Goal: Task Accomplishment & Management: Complete application form

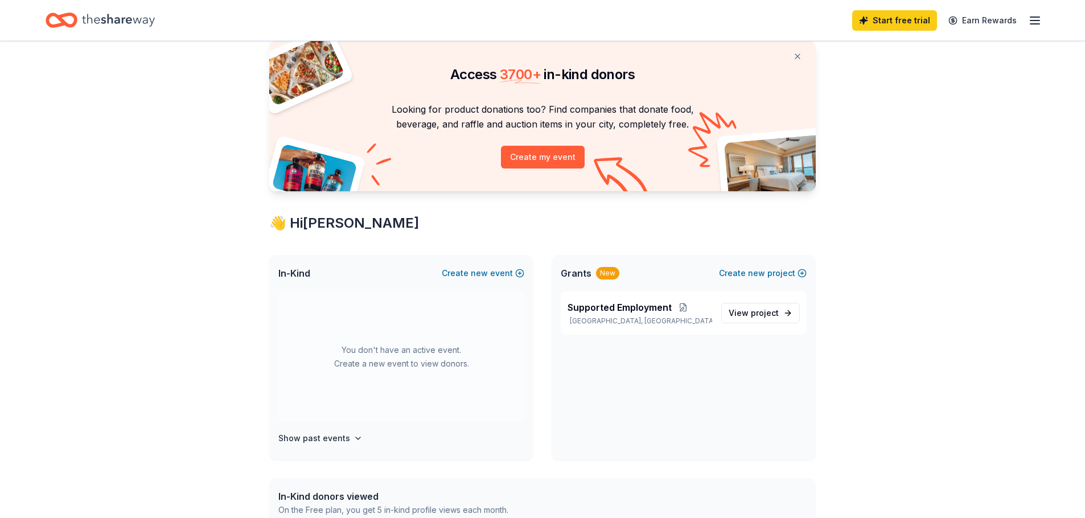
scroll to position [57, 0]
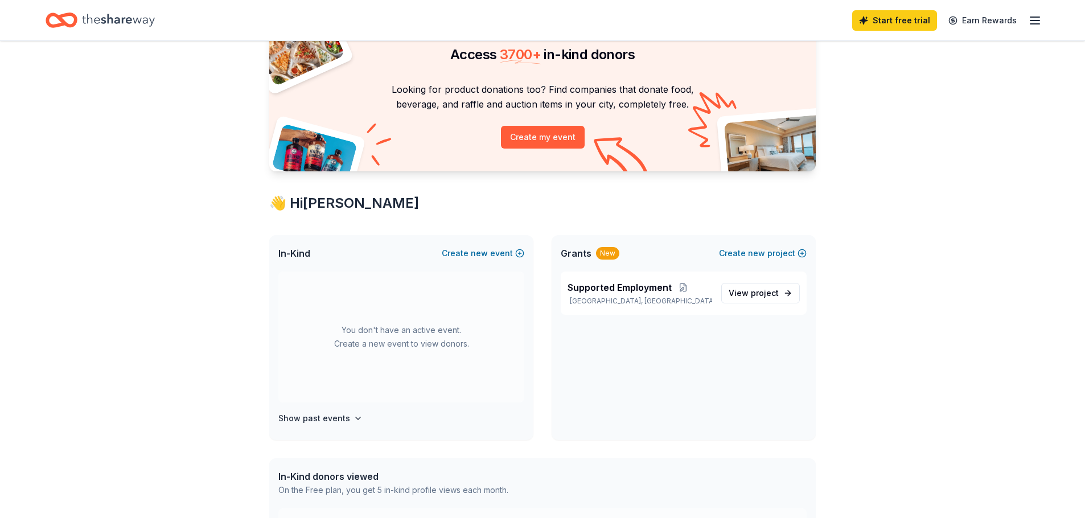
click at [1031, 26] on icon "button" at bounding box center [1035, 21] width 14 height 14
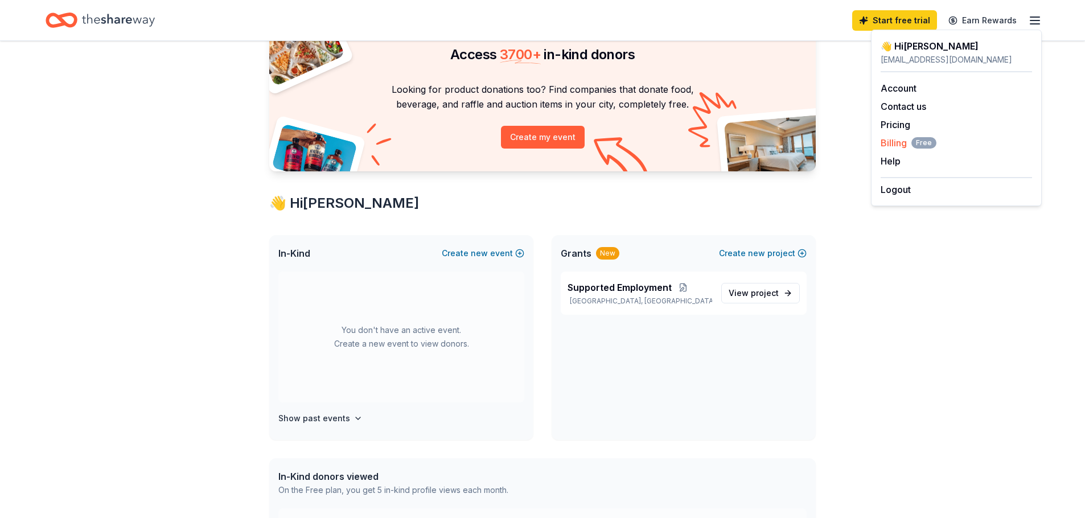
click at [897, 141] on span "Billing Free" at bounding box center [909, 143] width 56 height 14
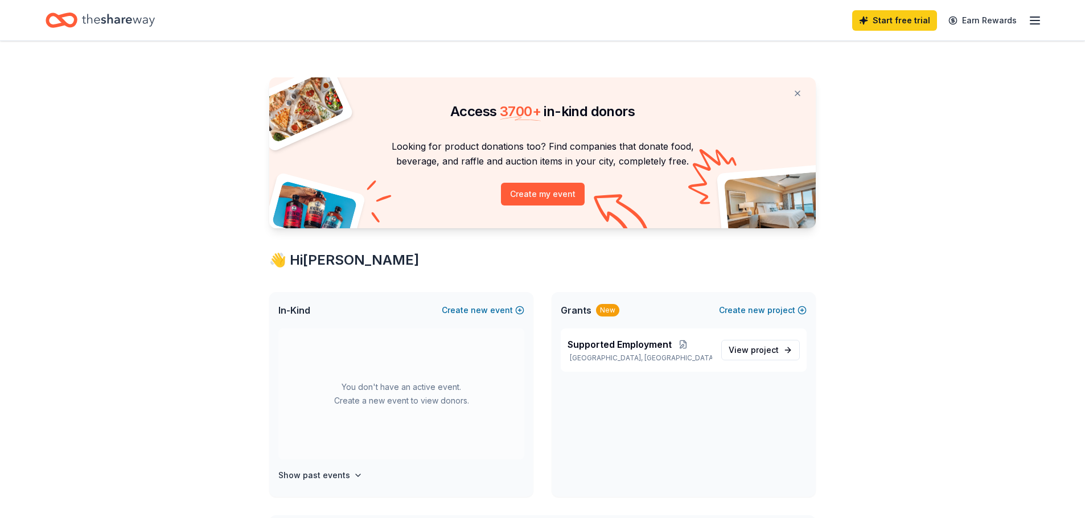
click at [1032, 31] on div "Start free trial Earn Rewards" at bounding box center [947, 20] width 190 height 27
click at [1033, 22] on icon "button" at bounding box center [1035, 21] width 14 height 14
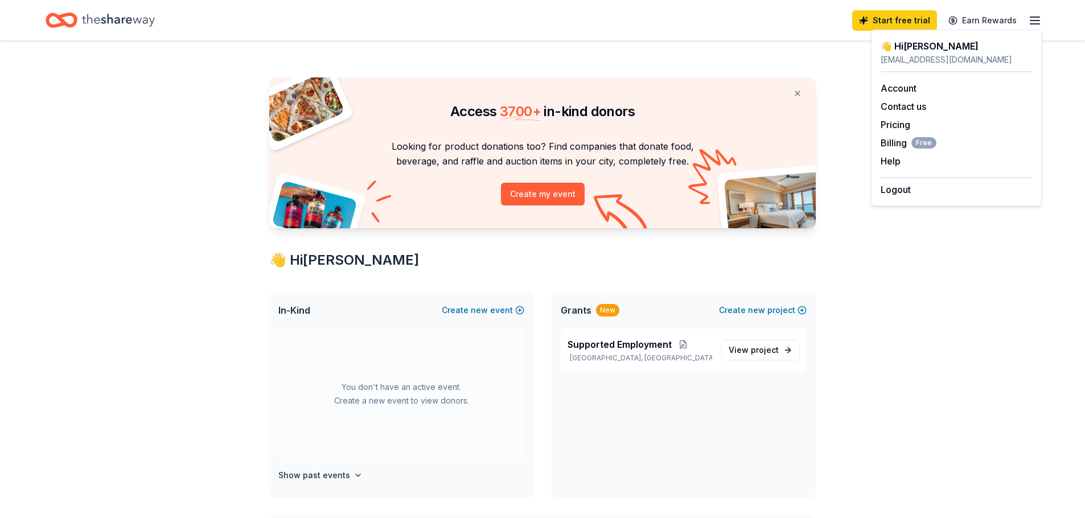
click at [976, 355] on div "Access 3700 + in-kind donors Looking for product donations too? Find companies …" at bounding box center [542, 449] width 1085 height 816
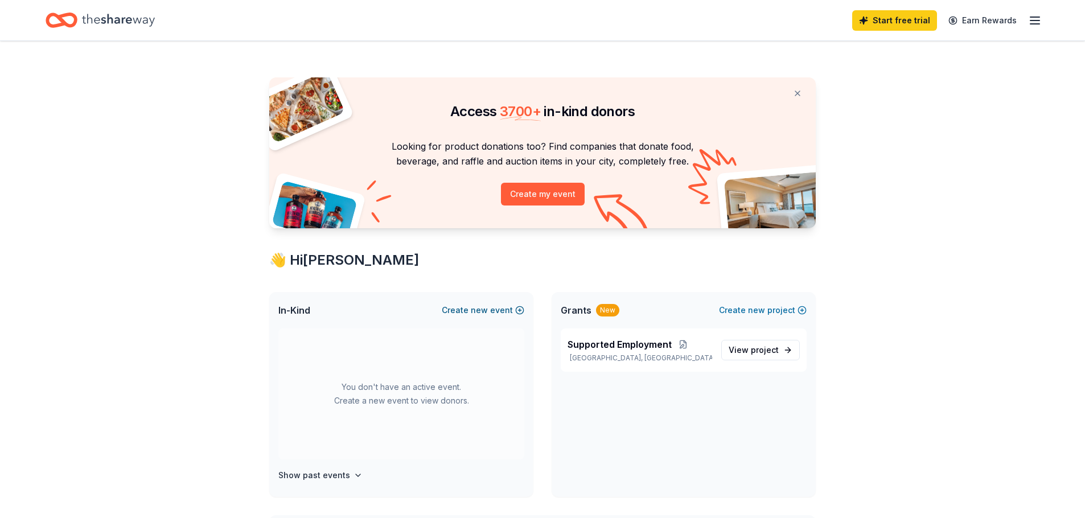
click at [505, 305] on button "Create new event" at bounding box center [483, 311] width 83 height 14
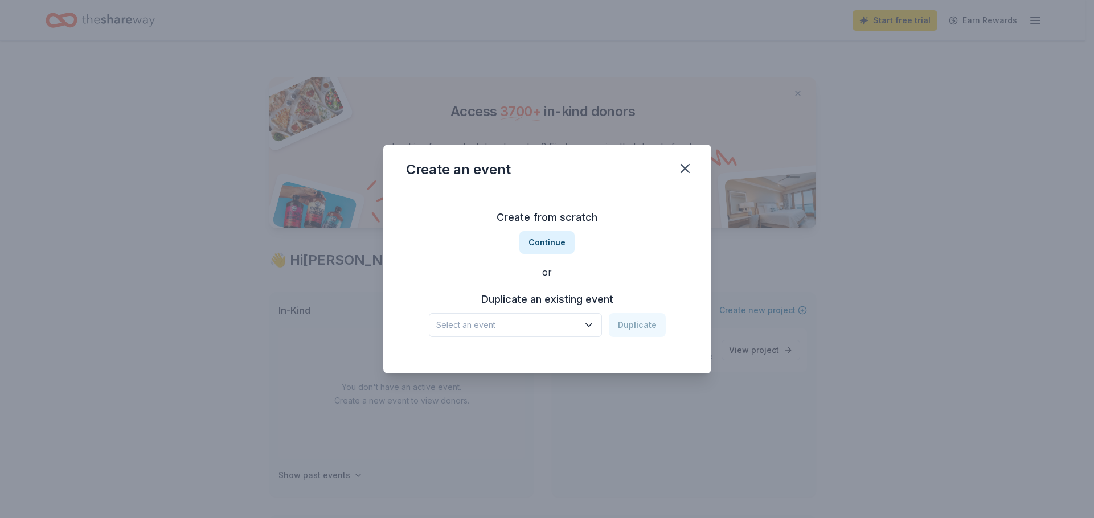
click at [543, 333] on button "Select an event" at bounding box center [515, 325] width 173 height 24
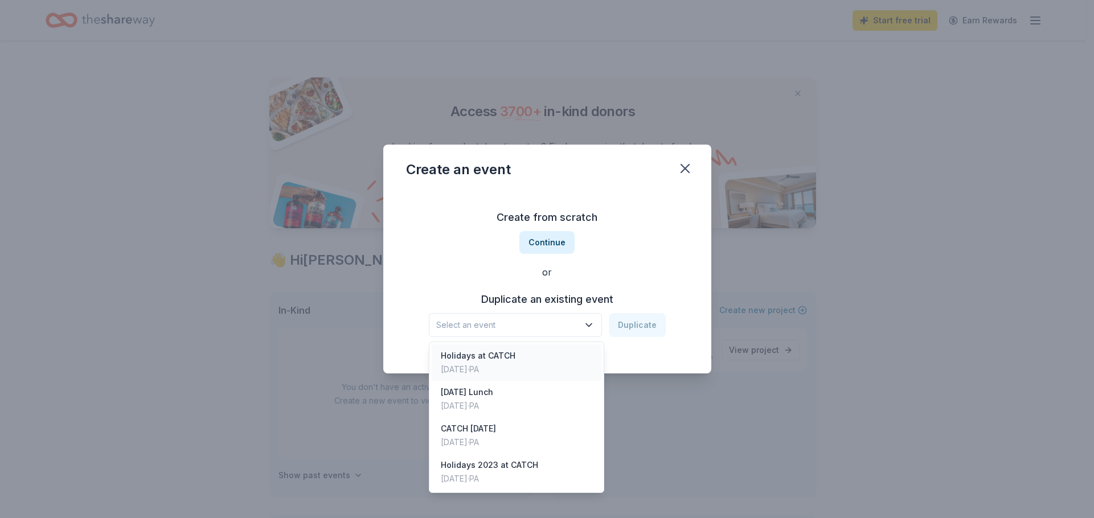
click at [555, 353] on div "Holidays at CATCH Dec 18, 2024 · PA" at bounding box center [517, 362] width 170 height 36
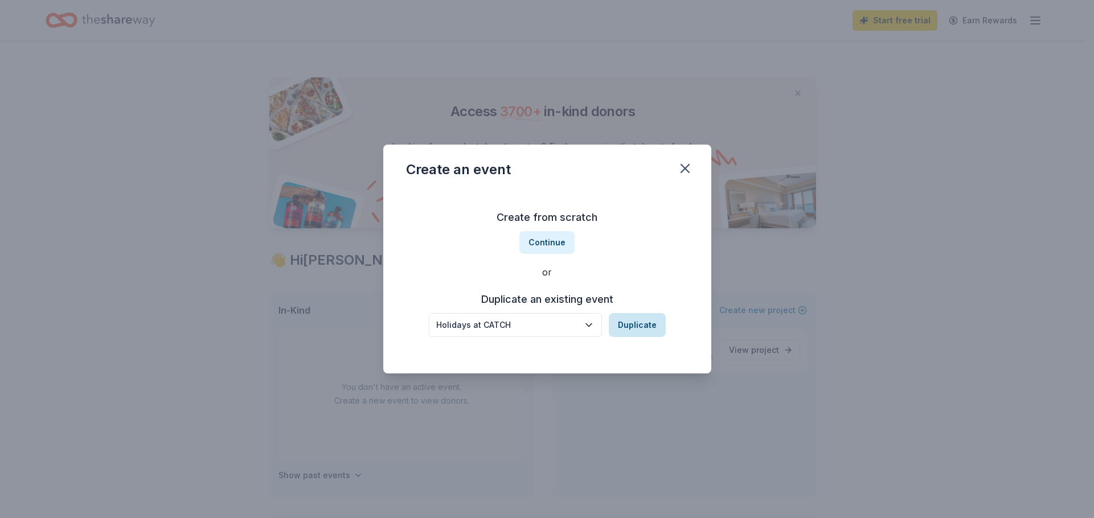
click at [643, 323] on button "Duplicate" at bounding box center [637, 325] width 57 height 24
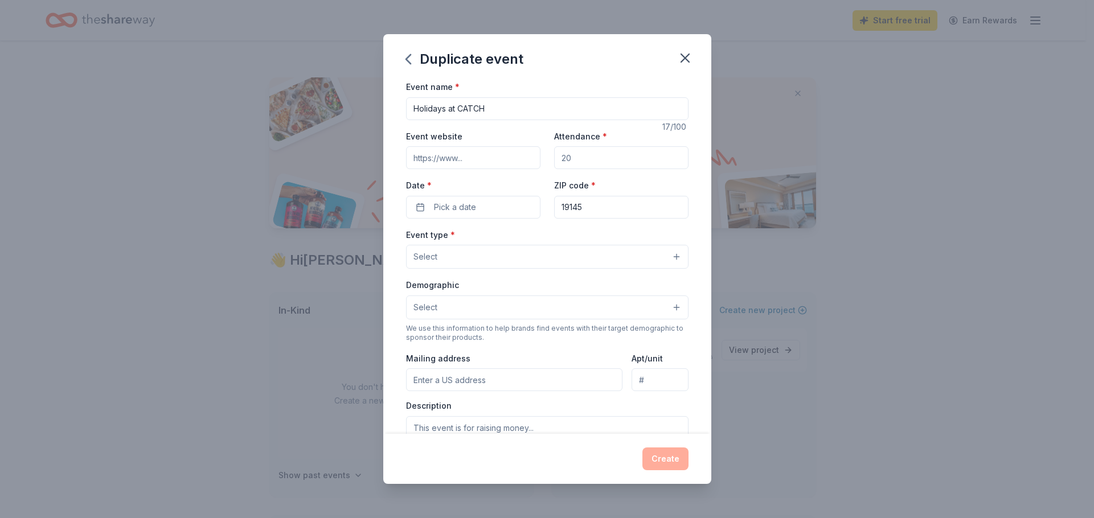
click at [609, 161] on input "Attendance *" at bounding box center [621, 157] width 134 height 23
type input "40"
click at [560, 105] on input "Holidays at CATCH" at bounding box center [547, 108] width 282 height 23
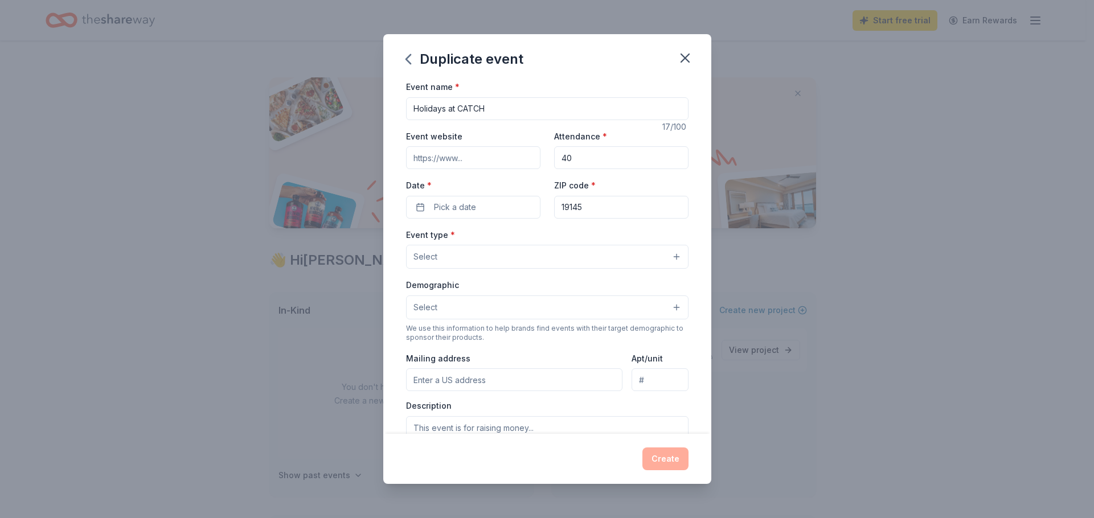
click at [560, 105] on input "Holidays at CATCH" at bounding box center [547, 108] width 282 height 23
type input "Holiday Show at CATCH"
click at [485, 204] on button "Pick a date" at bounding box center [473, 207] width 134 height 23
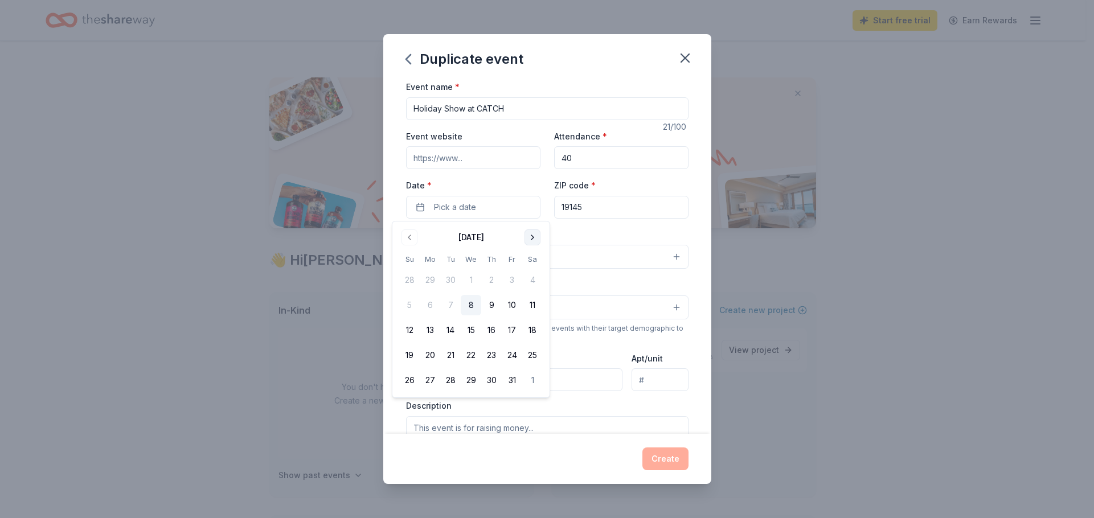
click at [531, 242] on button "Go to next month" at bounding box center [532, 237] width 16 height 16
click at [435, 357] on button "22" at bounding box center [430, 355] width 20 height 20
click at [650, 184] on div "ZIP code * 19145" at bounding box center [621, 198] width 134 height 40
click at [531, 268] on button "Select" at bounding box center [547, 257] width 282 height 24
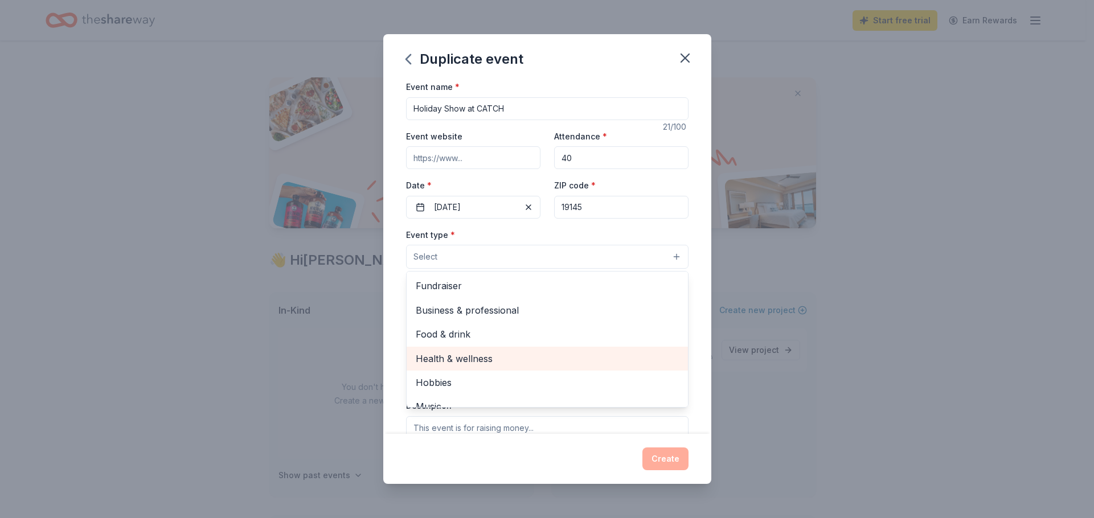
scroll to position [38, 0]
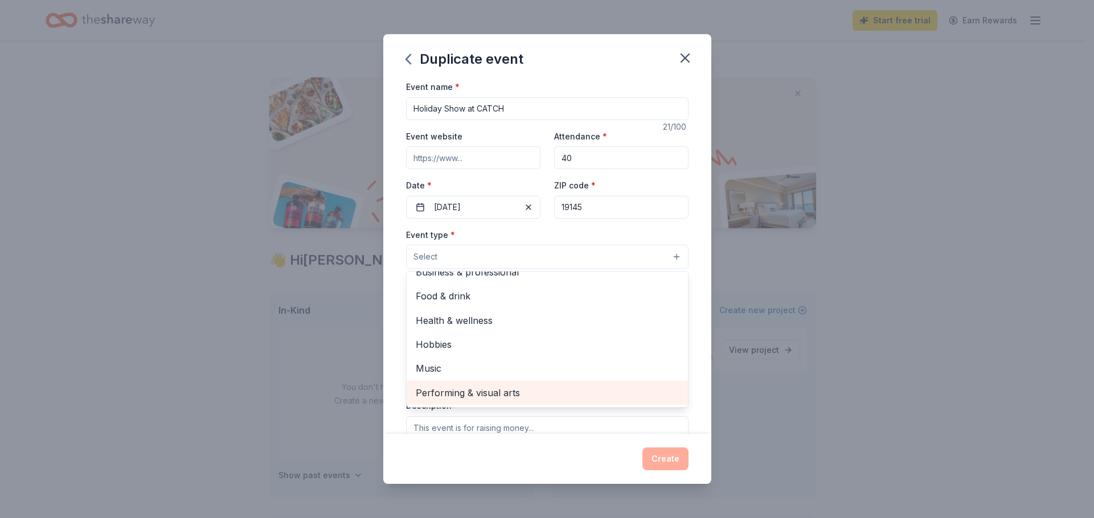
click at [530, 391] on span "Performing & visual arts" at bounding box center [547, 392] width 263 height 15
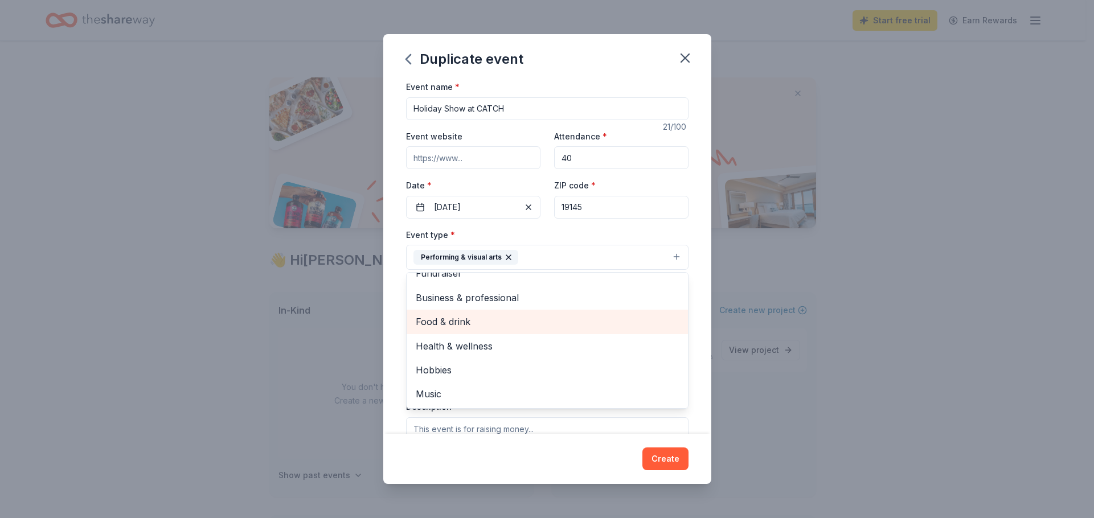
click at [519, 326] on span "Food & drink" at bounding box center [547, 321] width 263 height 15
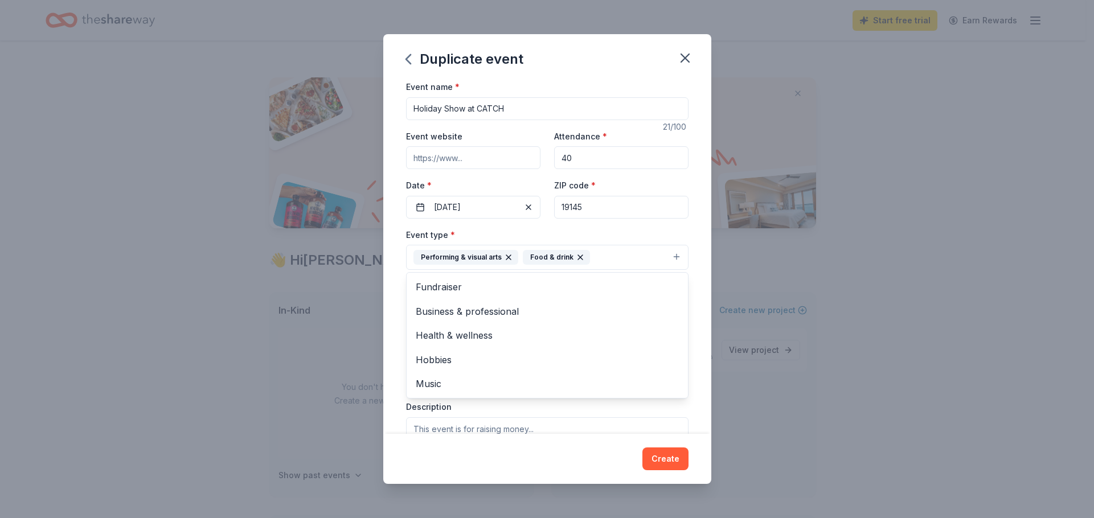
click at [688, 238] on div "Event name * Holiday Show at CATCH 21 /100 Event website Attendance * 40 Date *…" at bounding box center [547, 257] width 328 height 354
click at [593, 297] on button "Select" at bounding box center [547, 309] width 282 height 24
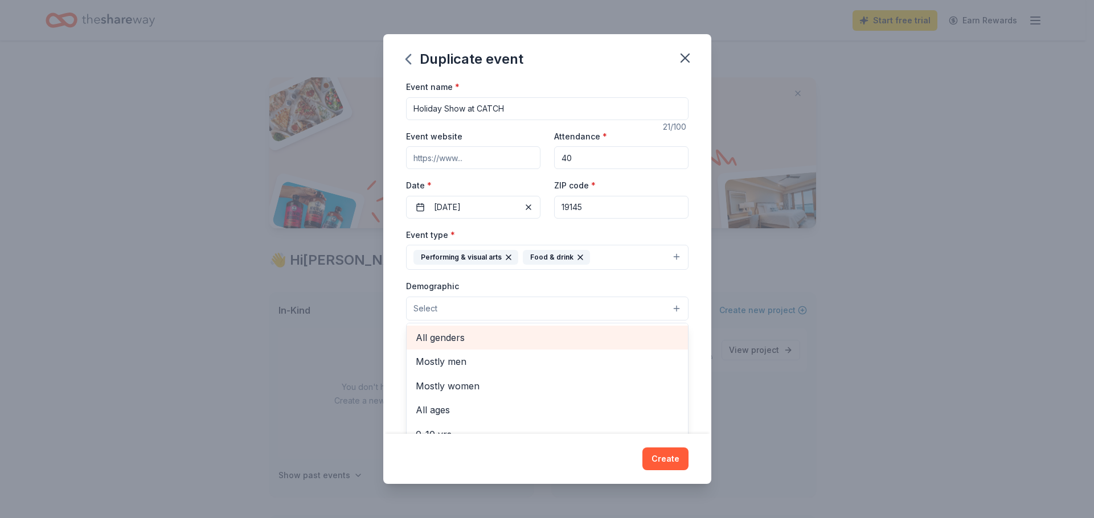
click at [497, 334] on span "All genders" at bounding box center [547, 337] width 263 height 15
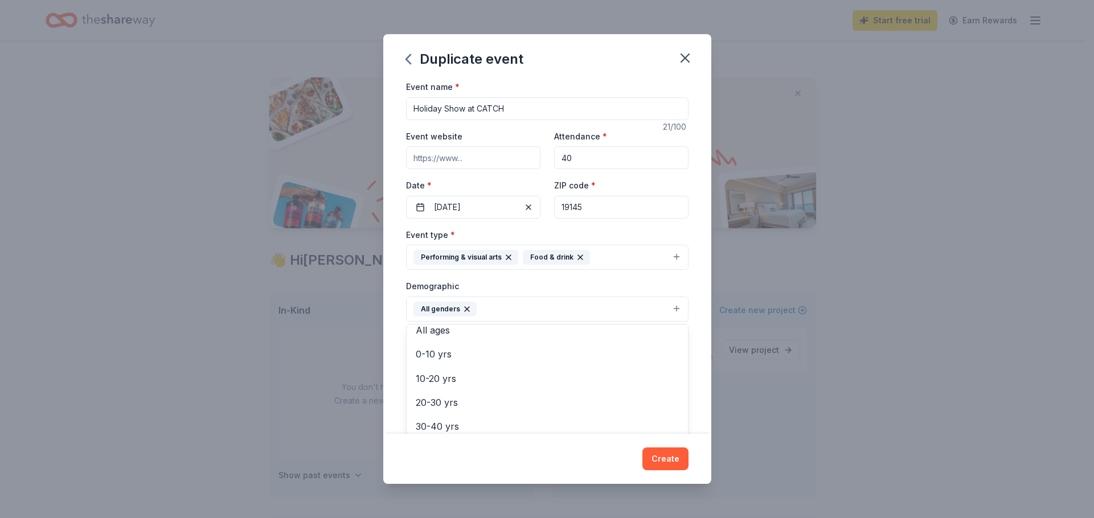
scroll to position [310, 0]
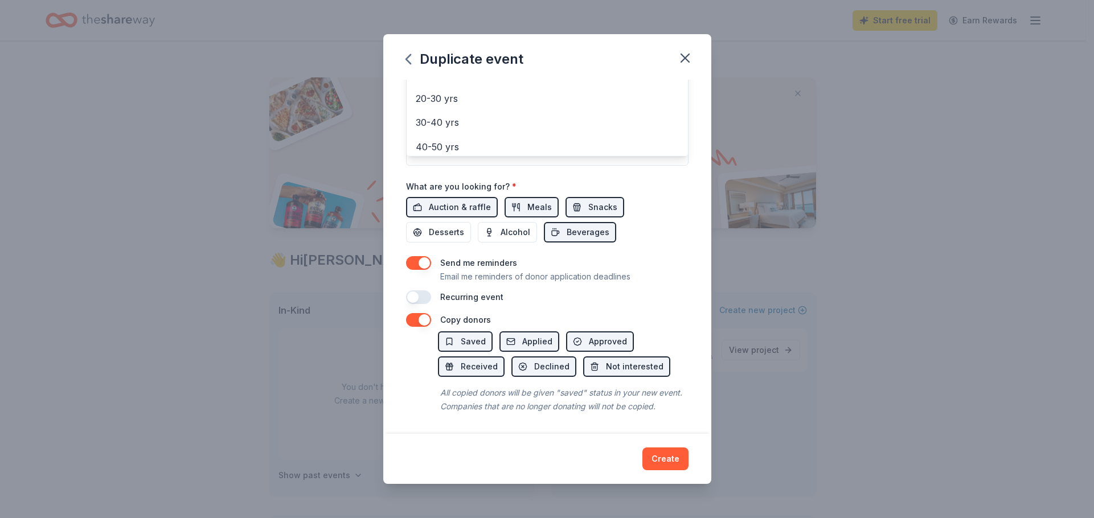
click at [427, 258] on div "Event name * Holiday Show at CATCH 21 /100 Event website Attendance * 40 Date *…" at bounding box center [547, 40] width 282 height 528
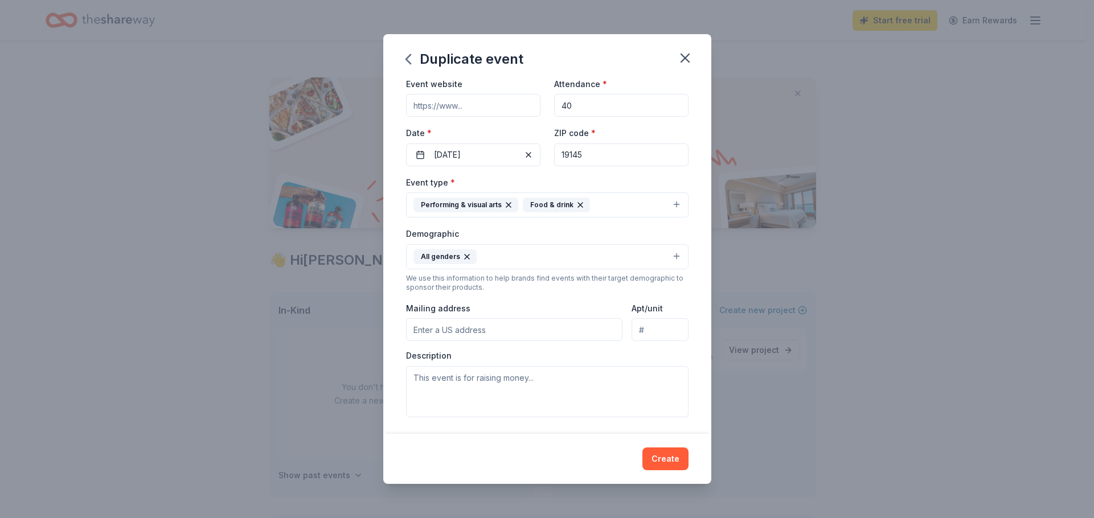
scroll to position [223, 0]
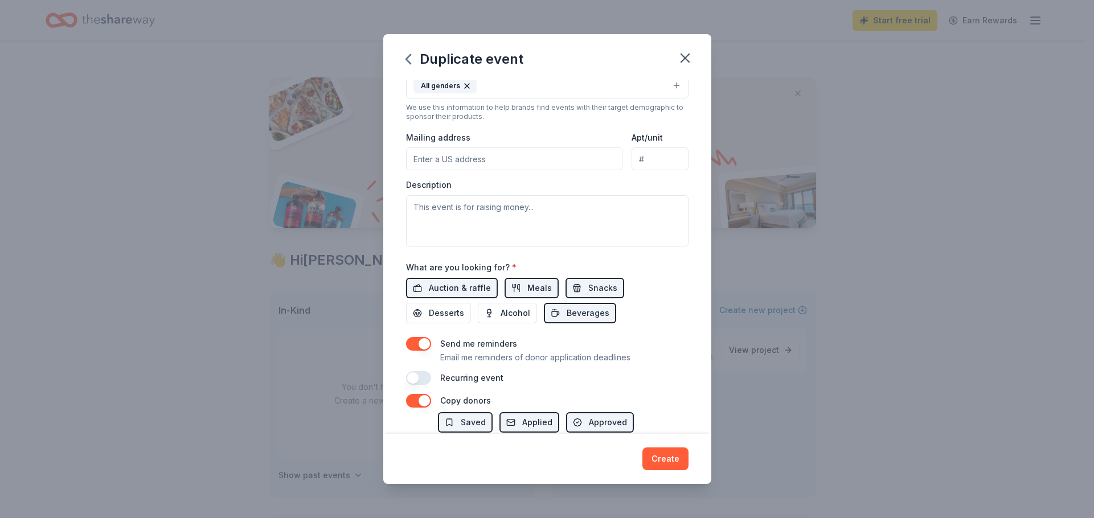
click at [422, 339] on button "button" at bounding box center [418, 344] width 25 height 14
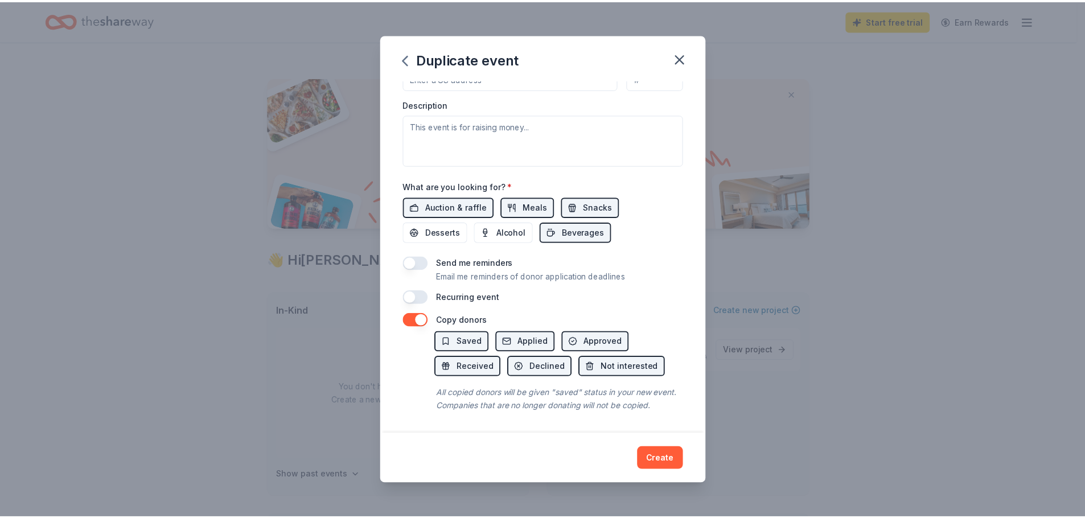
scroll to position [318, 0]
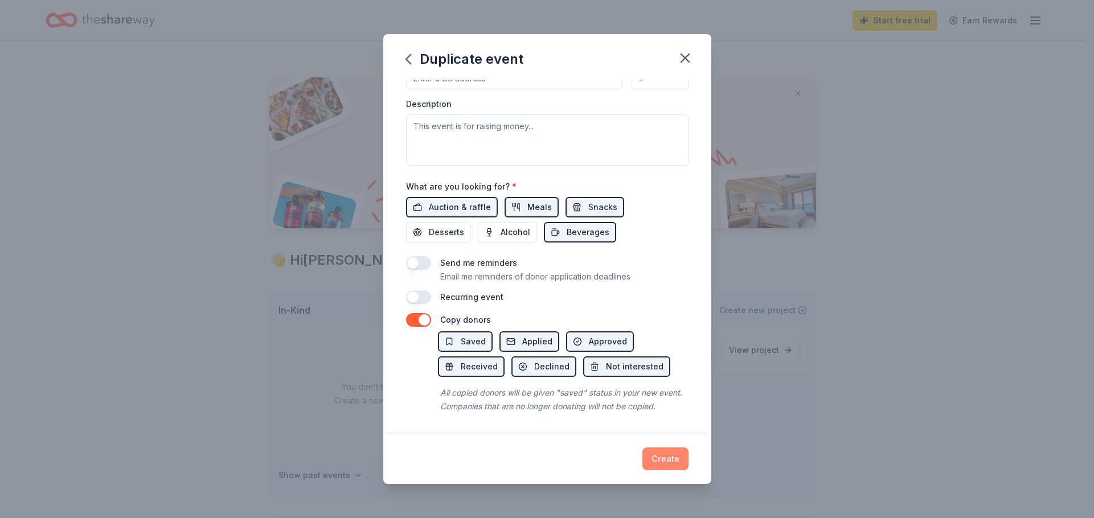
click at [668, 456] on button "Create" at bounding box center [665, 459] width 46 height 23
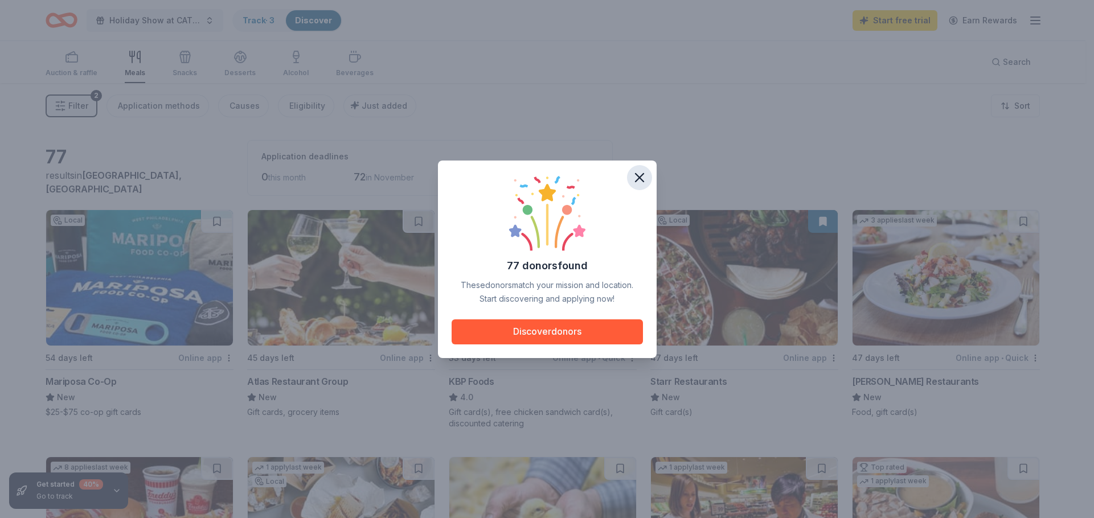
click at [643, 181] on icon "button" at bounding box center [639, 178] width 8 height 8
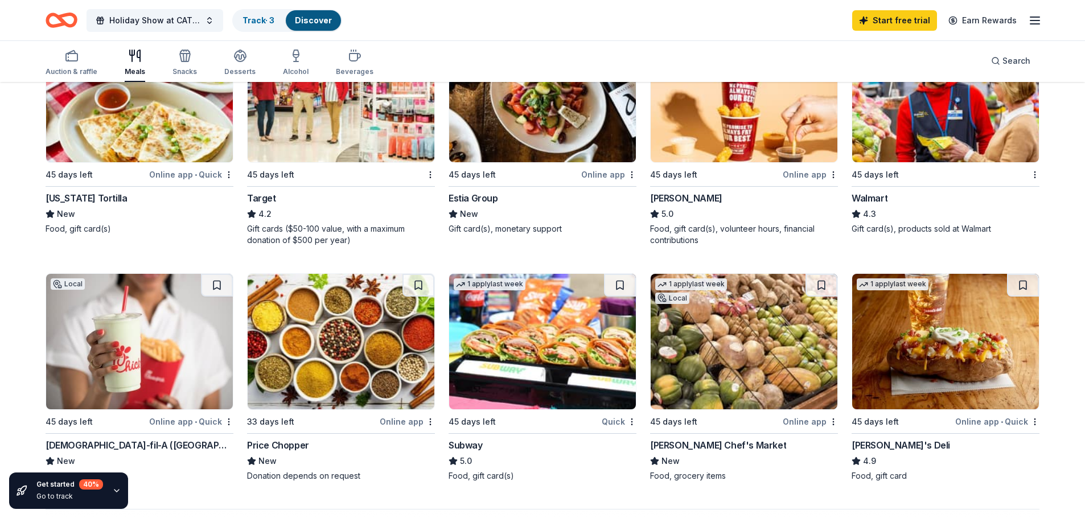
scroll to position [626, 0]
